Goal: Transaction & Acquisition: Purchase product/service

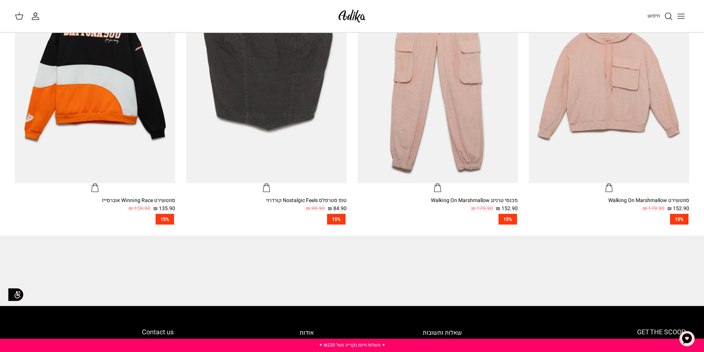
scroll to position [702, 0]
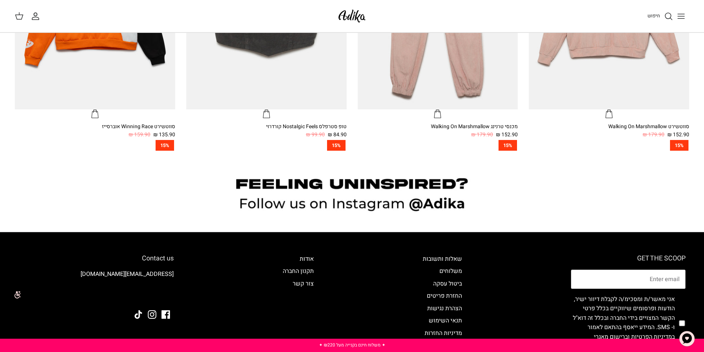
click at [352, 12] on img at bounding box center [351, 15] width 31 height 17
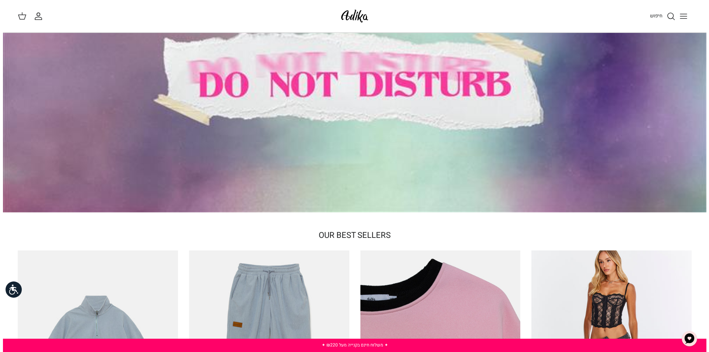
scroll to position [148, 0]
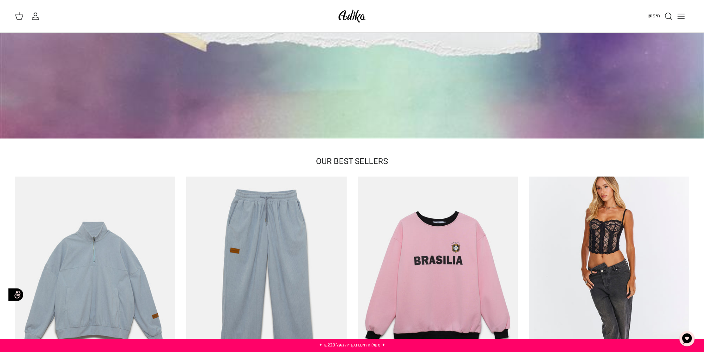
click at [682, 14] on line "Toggle menu" at bounding box center [681, 14] width 7 height 0
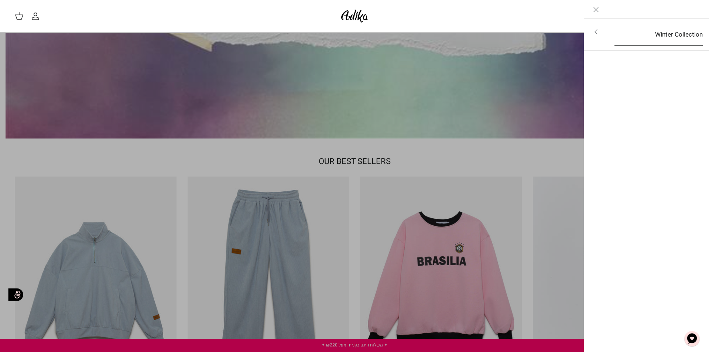
click at [665, 41] on link "Winter Collection" at bounding box center [659, 34] width 102 height 23
click at [656, 29] on link "לכל הפריטים" at bounding box center [647, 32] width 118 height 18
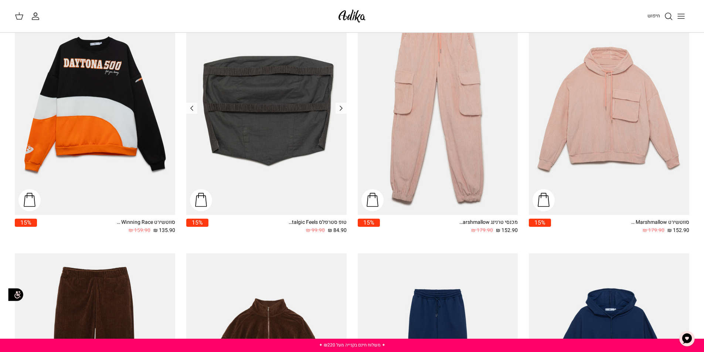
scroll to position [480, 0]
